Goal: Book appointment/travel/reservation

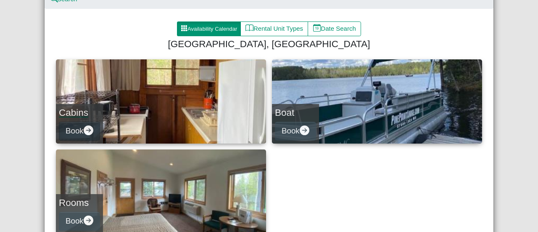
scroll to position [142, 0]
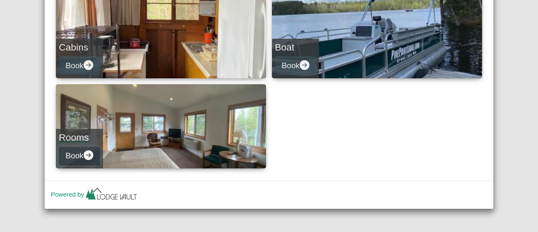
click at [66, 151] on button "Book" at bounding box center [79, 155] width 41 height 19
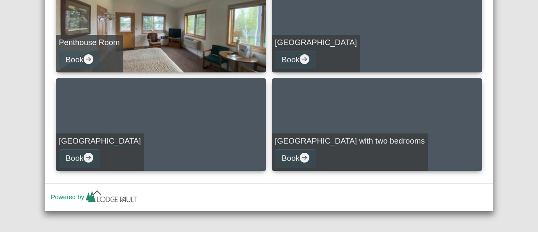
scroll to position [150, 0]
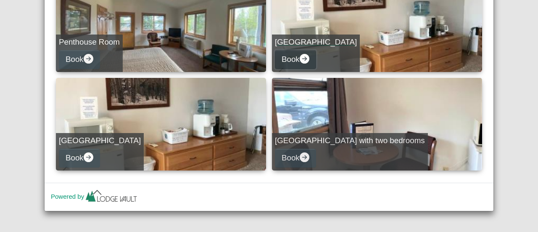
click at [300, 57] on icon "arrow right circle fill" at bounding box center [305, 59] width 10 height 10
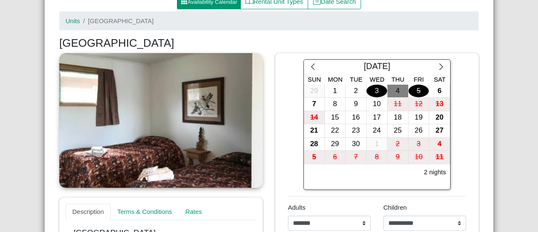
scroll to position [103, 0]
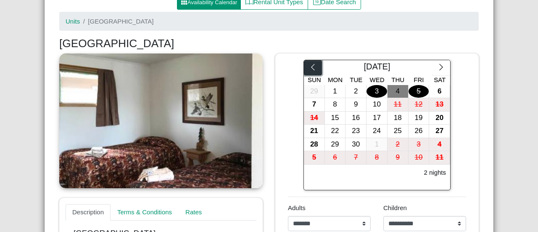
click at [311, 67] on icon "chevron left" at bounding box center [313, 67] width 8 height 8
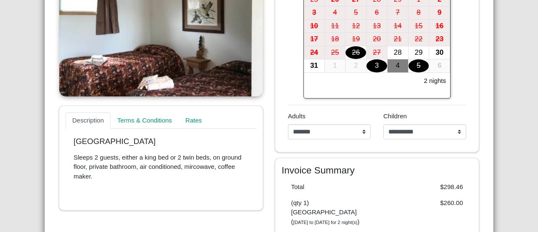
scroll to position [198, 0]
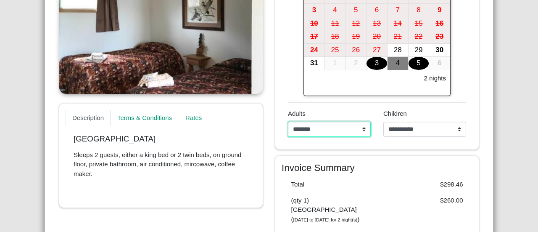
click at [340, 130] on select "**********" at bounding box center [329, 128] width 83 height 15
click at [288, 121] on select "**********" at bounding box center [329, 128] width 83 height 15
click at [412, 47] on div "29" at bounding box center [418, 50] width 21 height 13
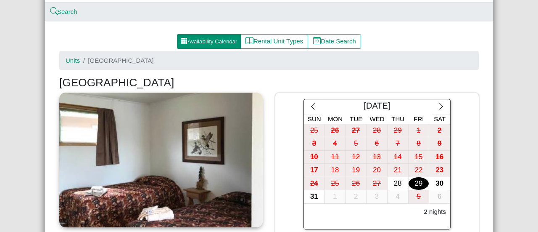
scroll to position [53, 0]
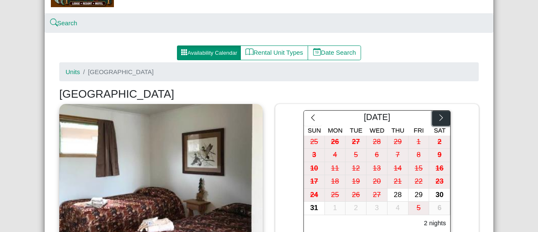
click at [442, 116] on button "button" at bounding box center [441, 118] width 18 height 15
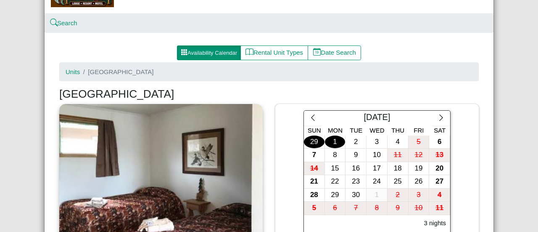
click at [335, 140] on div "1" at bounding box center [335, 141] width 21 height 13
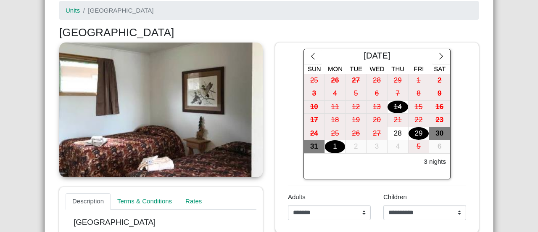
scroll to position [113, 0]
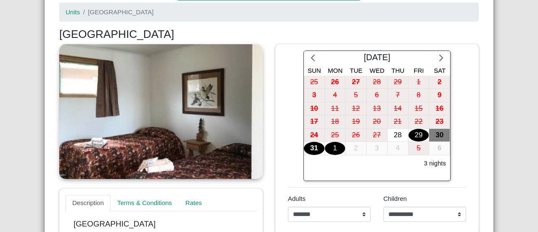
click at [309, 143] on div "31" at bounding box center [314, 148] width 21 height 13
click at [414, 133] on div "29" at bounding box center [418, 135] width 21 height 13
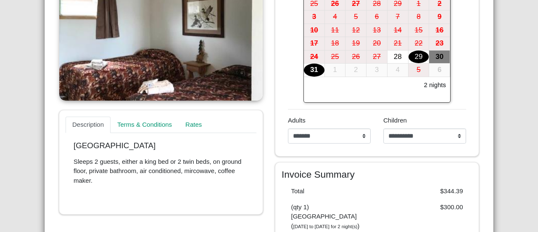
scroll to position [188, 0]
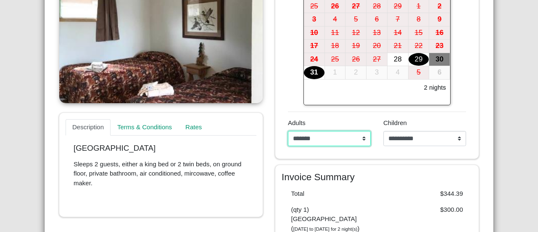
click at [339, 141] on select "**********" at bounding box center [329, 138] width 83 height 15
click at [288, 131] on select "**********" at bounding box center [329, 138] width 83 height 15
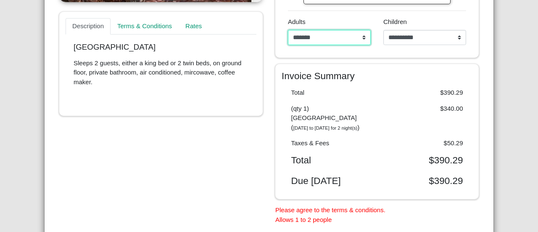
scroll to position [290, 0]
click at [313, 35] on select "**********" at bounding box center [329, 36] width 83 height 15
click at [288, 29] on select "**********" at bounding box center [329, 36] width 83 height 15
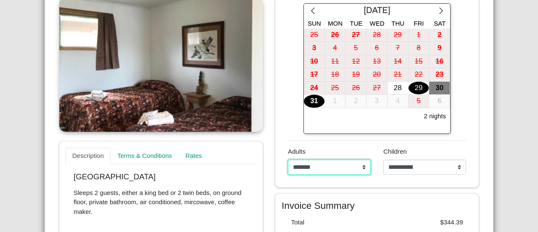
scroll to position [159, 0]
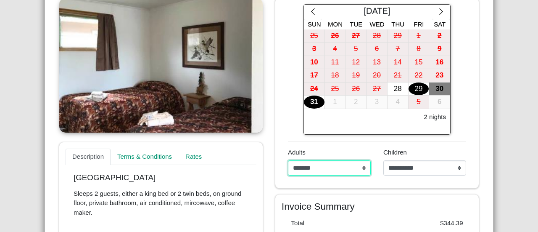
click at [303, 161] on select "**********" at bounding box center [329, 167] width 83 height 15
click at [288, 160] on select "**********" at bounding box center [329, 167] width 83 height 15
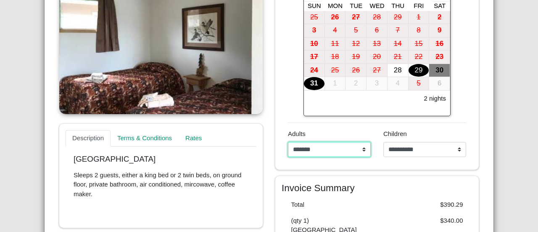
scroll to position [178, 0]
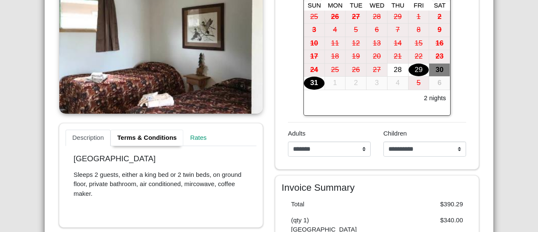
click at [140, 138] on link "Terms & Conditions" at bounding box center [147, 137] width 73 height 17
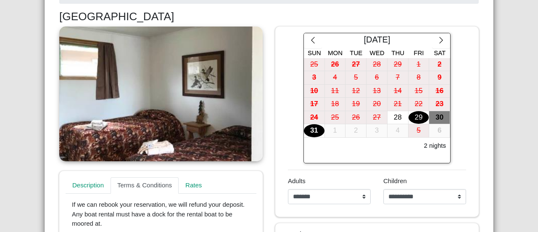
scroll to position [0, 0]
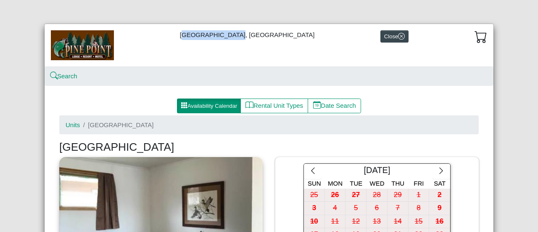
drag, startPoint x: 190, startPoint y: 35, endPoint x: 238, endPoint y: 37, distance: 47.6
click at [238, 37] on div "[GEOGRAPHIC_DATA], [GEOGRAPHIC_DATA]" at bounding box center [269, 45] width 449 height 42
copy div "[GEOGRAPHIC_DATA]"
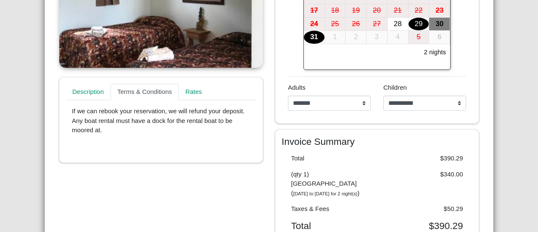
scroll to position [223, 0]
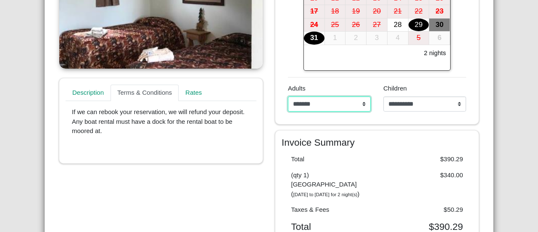
click at [348, 107] on select "**********" at bounding box center [329, 103] width 83 height 15
click at [288, 96] on select "**********" at bounding box center [329, 103] width 83 height 15
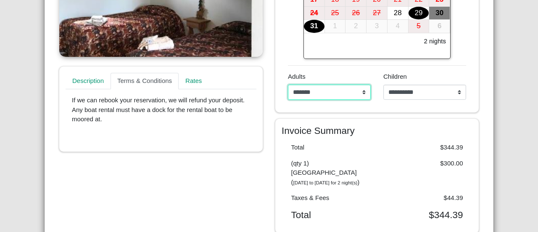
click at [304, 94] on select "**********" at bounding box center [329, 91] width 83 height 15
select select "*"
click at [288, 84] on select "**********" at bounding box center [329, 91] width 83 height 15
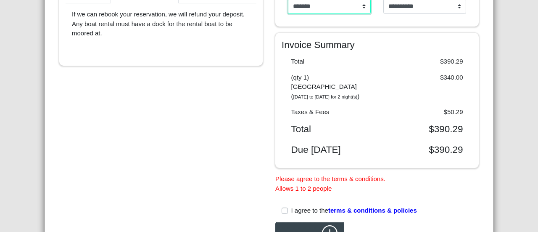
scroll to position [391, 0]
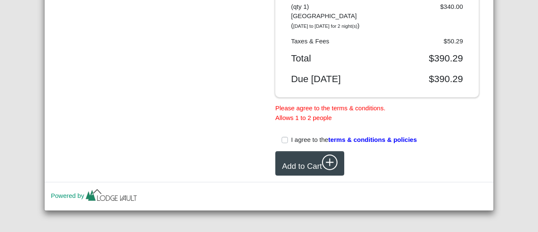
click at [291, 138] on label "I agree to the terms & conditions & policies" at bounding box center [354, 140] width 126 height 10
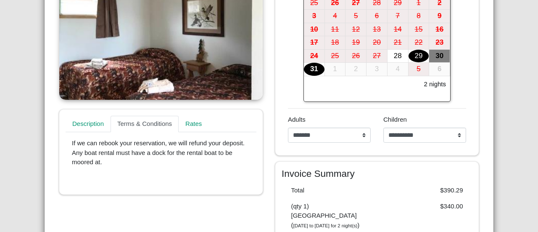
scroll to position [190, 0]
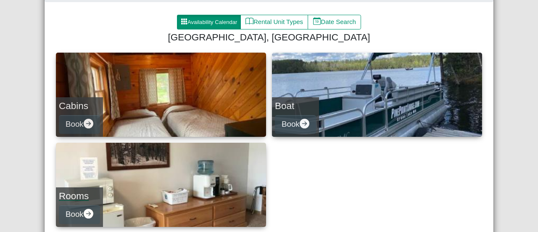
scroll to position [142, 0]
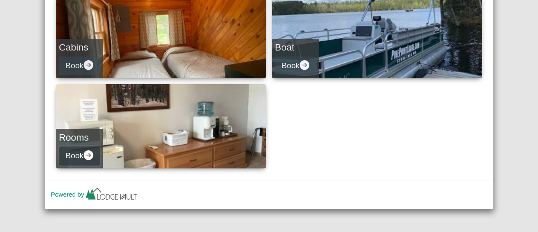
click at [81, 153] on button "Book" at bounding box center [79, 155] width 41 height 19
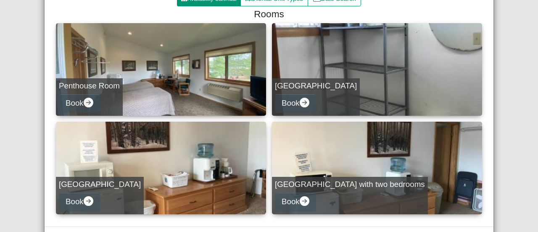
scroll to position [153, 0]
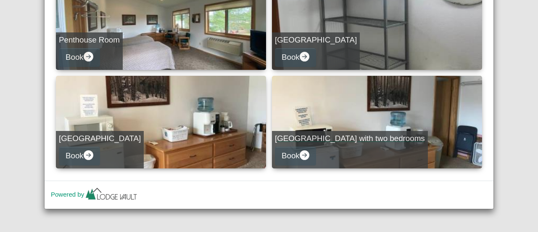
click at [292, 137] on h5 "[GEOGRAPHIC_DATA] with two bedrooms" at bounding box center [350, 139] width 150 height 10
select select "*"
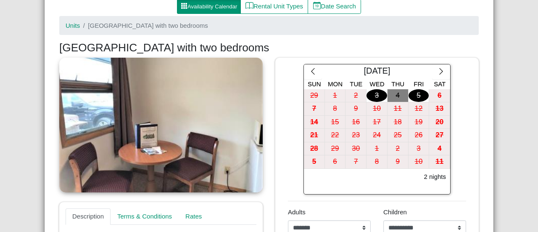
scroll to position [100, 0]
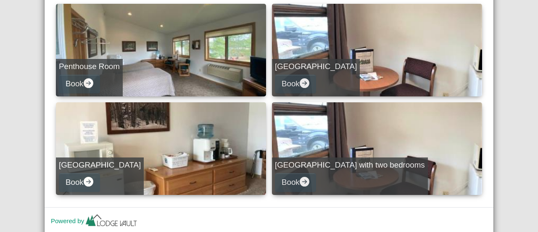
scroll to position [126, 0]
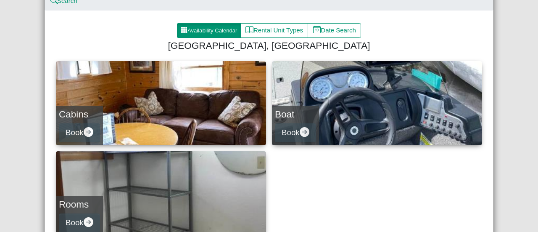
scroll to position [76, 0]
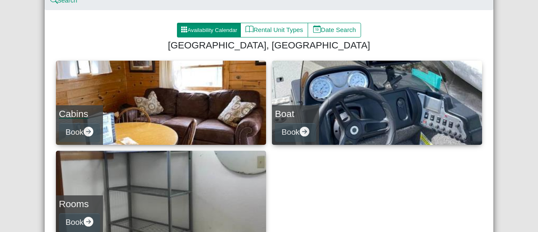
click at [154, 124] on link "Cabins Book" at bounding box center [161, 103] width 210 height 84
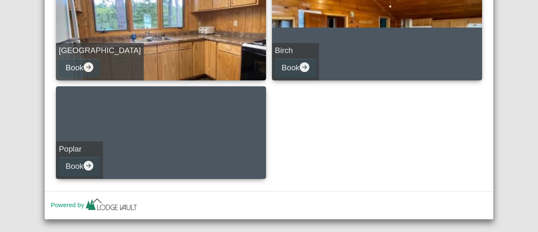
scroll to position [440, 0]
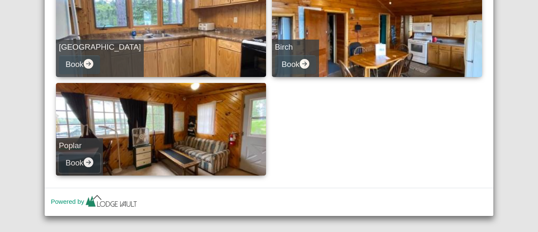
click at [75, 156] on button "Book" at bounding box center [79, 162] width 41 height 19
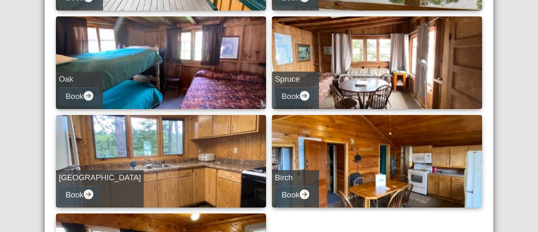
select select "*"
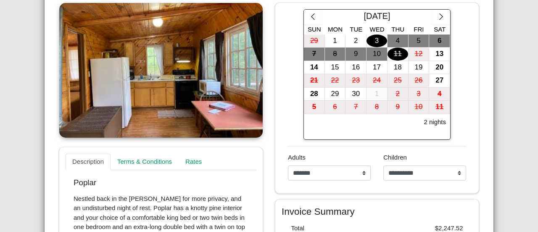
scroll to position [138, 0]
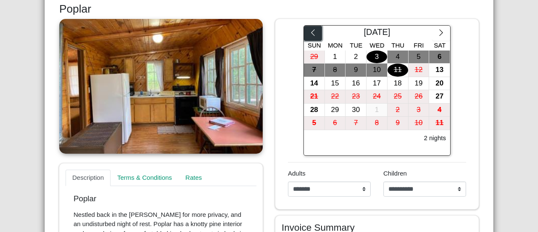
click at [313, 35] on button "button" at bounding box center [313, 33] width 18 height 15
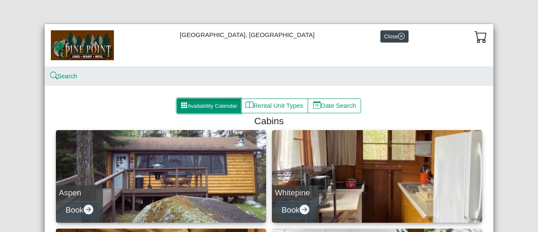
click at [219, 105] on button "Availability Calendar" at bounding box center [209, 105] width 64 height 15
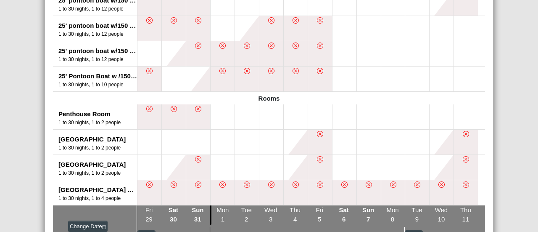
scroll to position [733, 0]
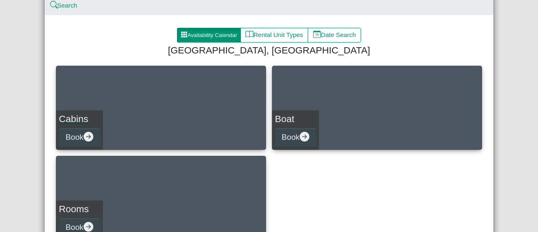
scroll to position [142, 0]
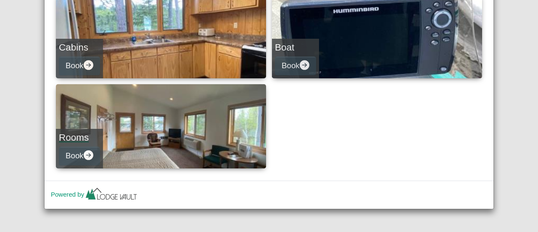
click at [154, 134] on link "Rooms Book" at bounding box center [161, 126] width 210 height 84
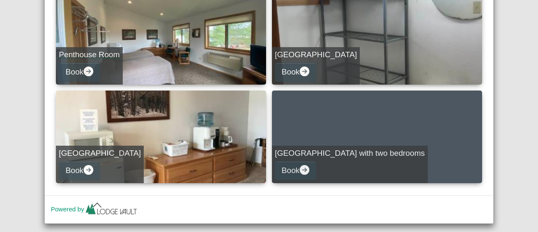
scroll to position [138, 0]
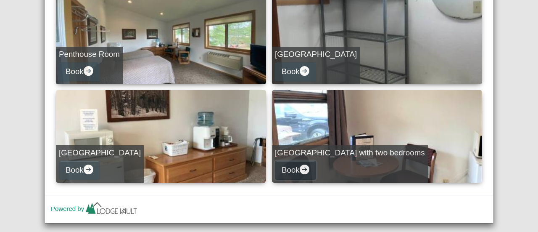
click at [297, 167] on button "Book" at bounding box center [295, 170] width 41 height 19
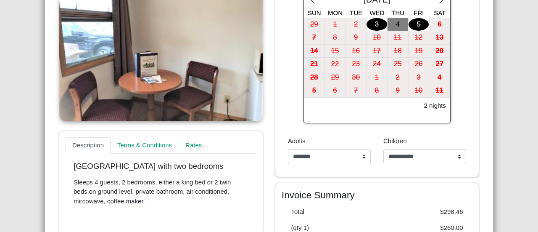
scroll to position [126, 0]
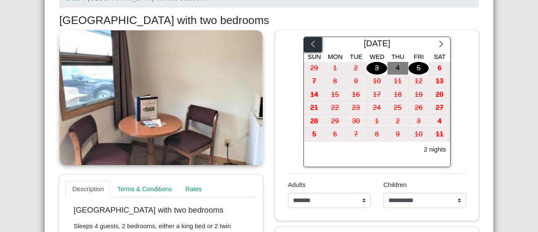
click at [311, 47] on icon "chevron left" at bounding box center [313, 44] width 8 height 8
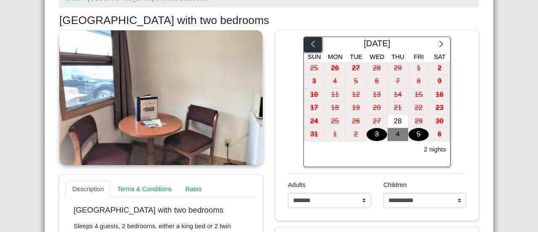
click at [317, 48] on button "button" at bounding box center [313, 44] width 18 height 15
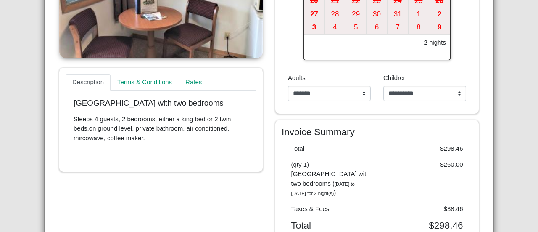
scroll to position [234, 0]
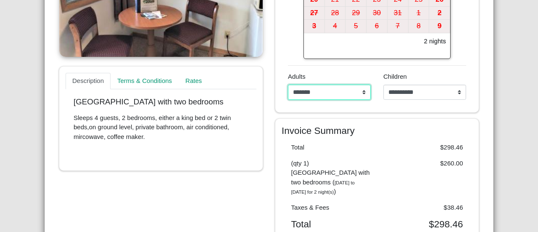
click at [314, 88] on select "**********" at bounding box center [329, 91] width 83 height 15
select select "*"
click at [288, 84] on select "**********" at bounding box center [329, 91] width 83 height 15
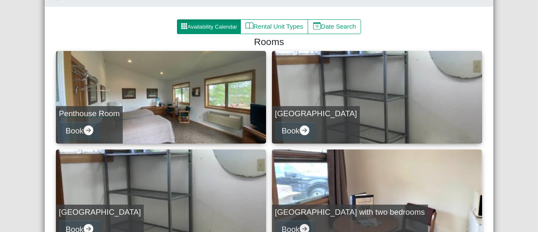
scroll to position [153, 0]
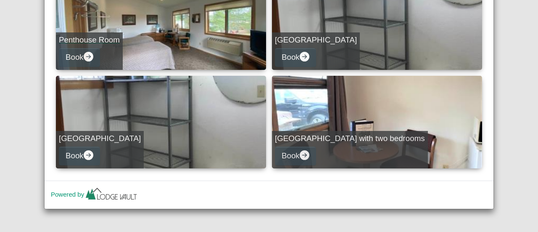
click at [154, 30] on link "Penthouse Room Book" at bounding box center [161, 23] width 210 height 92
select select "*"
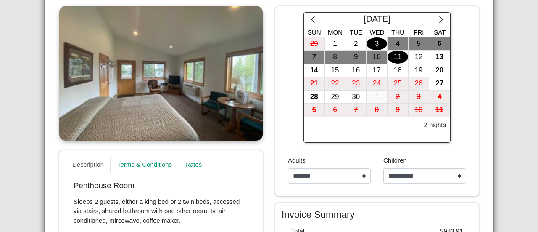
scroll to position [142, 0]
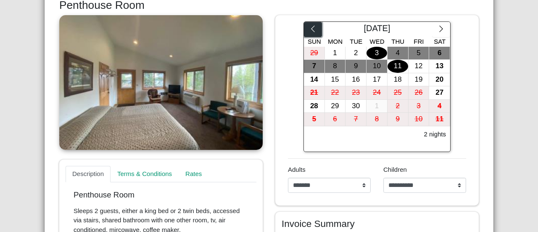
click at [311, 27] on icon "chevron left" at bounding box center [313, 29] width 8 height 8
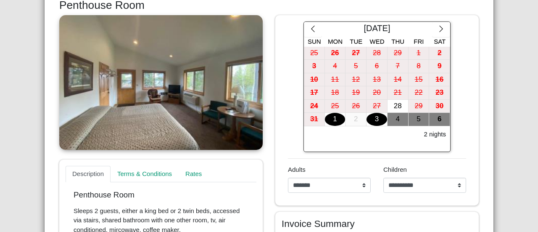
click at [326, 116] on div "1" at bounding box center [335, 119] width 21 height 13
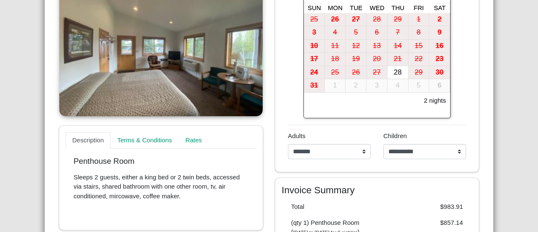
scroll to position [176, 0]
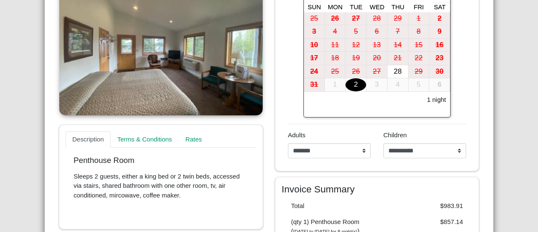
click at [354, 84] on div "2" at bounding box center [355, 84] width 21 height 13
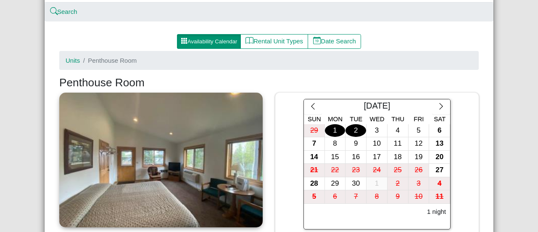
scroll to position [65, 0]
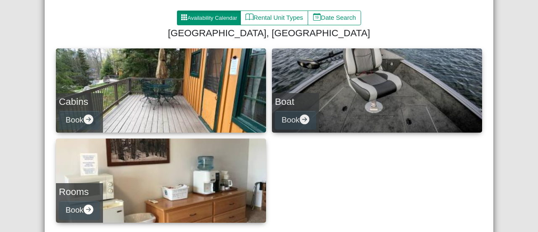
scroll to position [88, 0]
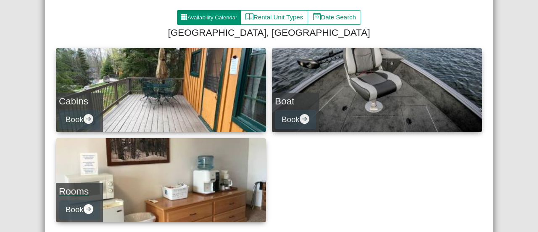
click at [234, 173] on link "Rooms Book" at bounding box center [161, 180] width 210 height 84
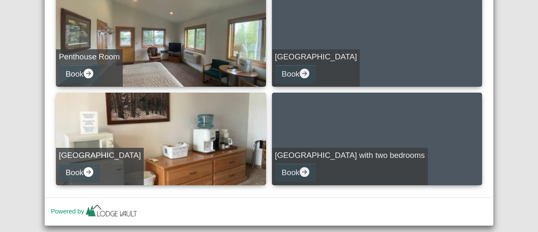
scroll to position [137, 0]
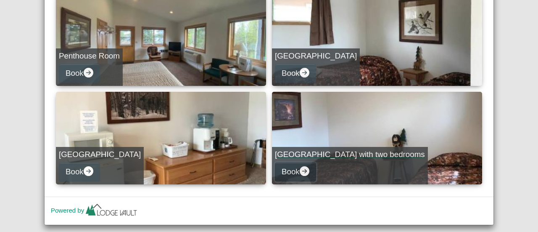
click at [288, 165] on button "Book" at bounding box center [295, 171] width 41 height 19
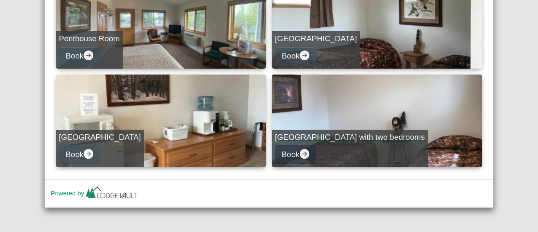
select select "*"
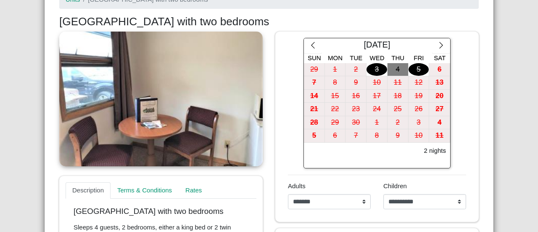
scroll to position [125, 0]
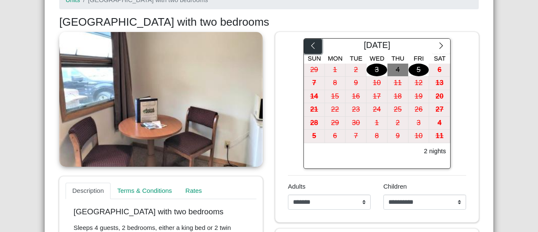
click at [309, 48] on icon "chevron left" at bounding box center [313, 46] width 8 height 8
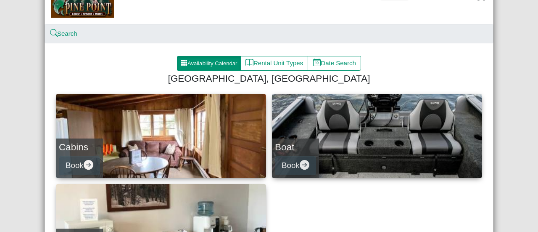
scroll to position [43, 0]
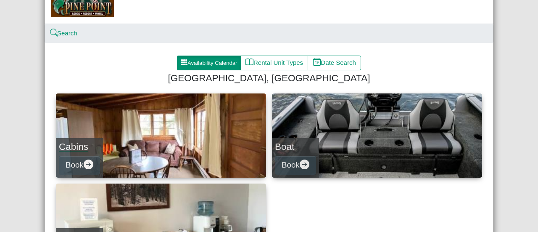
click at [174, 148] on link "Cabins Book" at bounding box center [161, 135] width 210 height 84
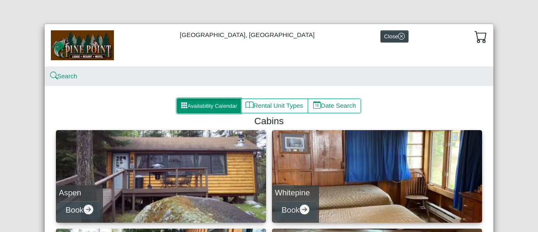
click at [206, 105] on button "Availability Calendar" at bounding box center [209, 105] width 64 height 15
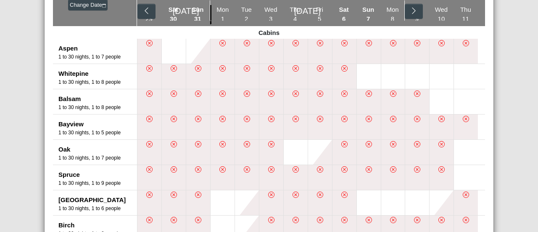
scroll to position [126, 0]
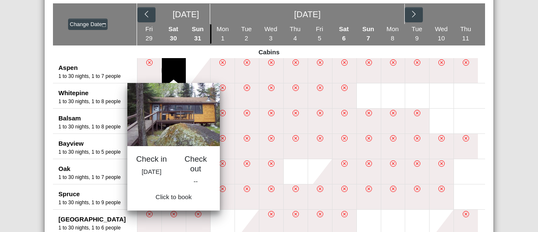
click at [169, 67] on button at bounding box center [174, 70] width 24 height 25
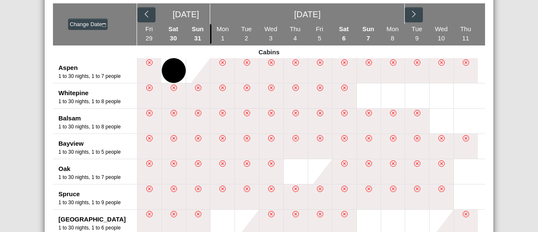
click at [511, 58] on div "Pine Point Lodge, Resort & Motel Close Search Availability Calendar Rental Unit…" at bounding box center [269, 116] width 538 height 232
click at [506, 103] on div "Pine Point Lodge, Resort & Motel Close Search Availability Calendar Rental Unit…" at bounding box center [269, 116] width 538 height 232
